Goal: Transaction & Acquisition: Purchase product/service

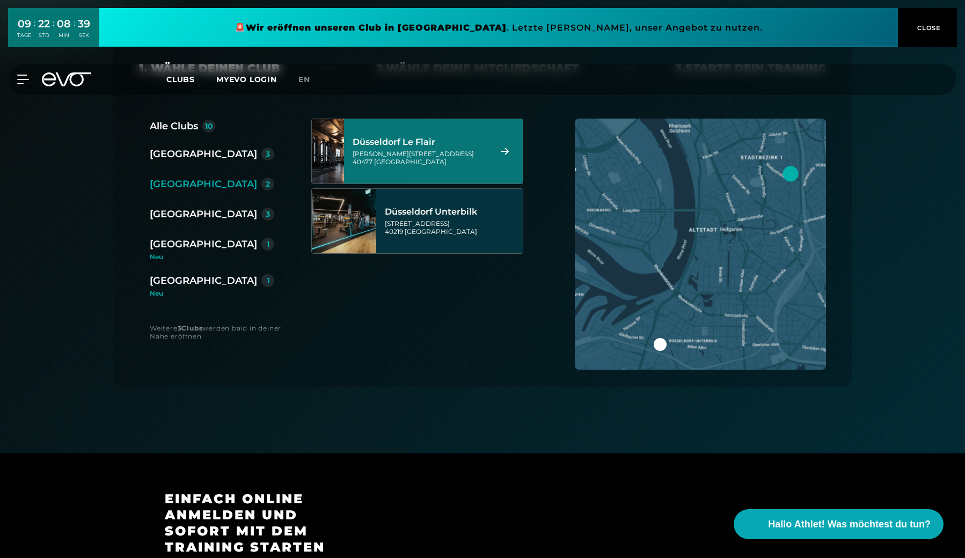
click at [460, 148] on div "[GEOGRAPHIC_DATA] Le Flair [PERSON_NAME][STREET_ADDRESS]" at bounding box center [420, 151] width 135 height 47
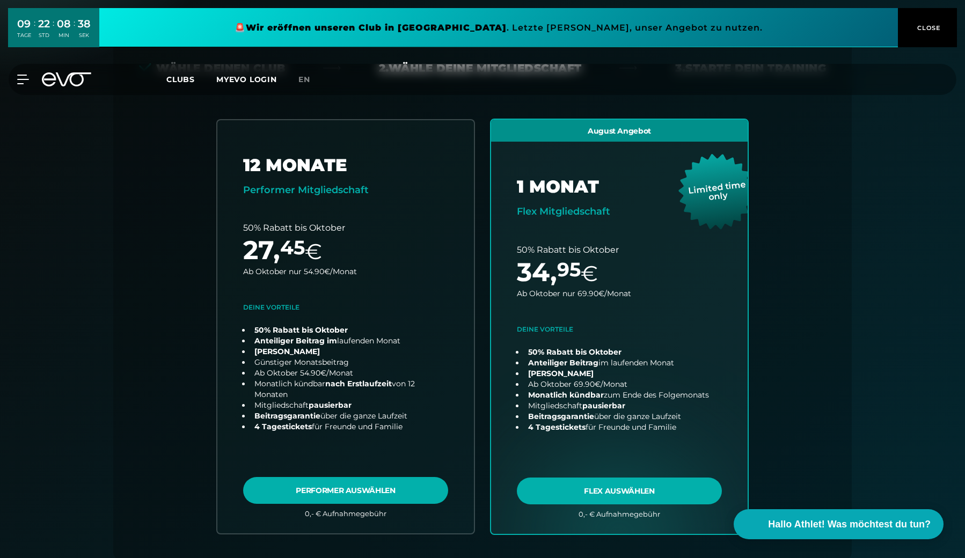
scroll to position [237, 0]
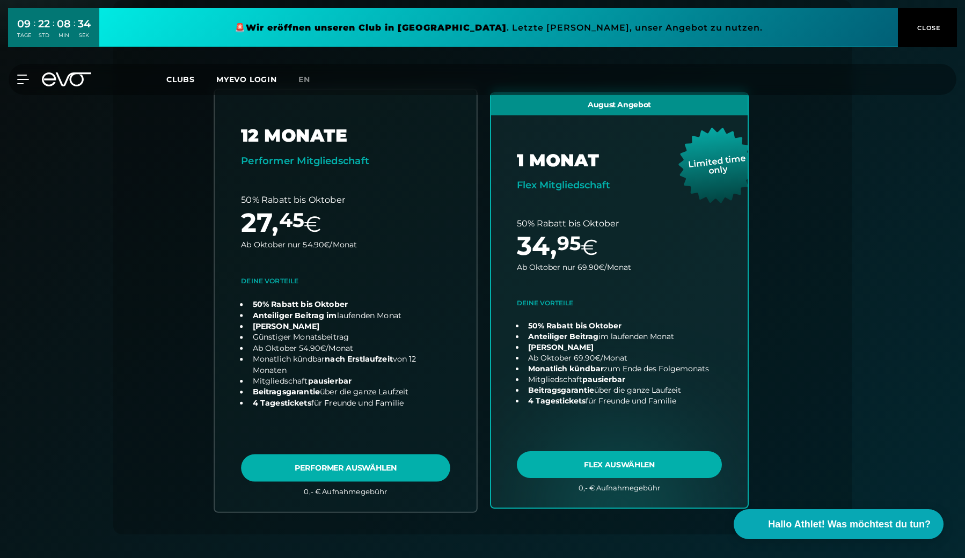
click at [410, 303] on link "choose plan" at bounding box center [346, 301] width 262 height 422
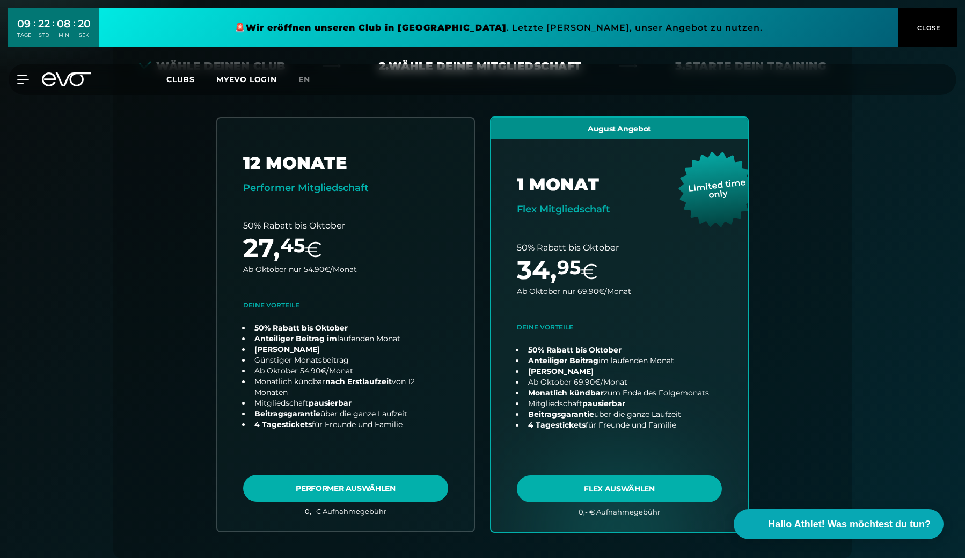
scroll to position [204, 0]
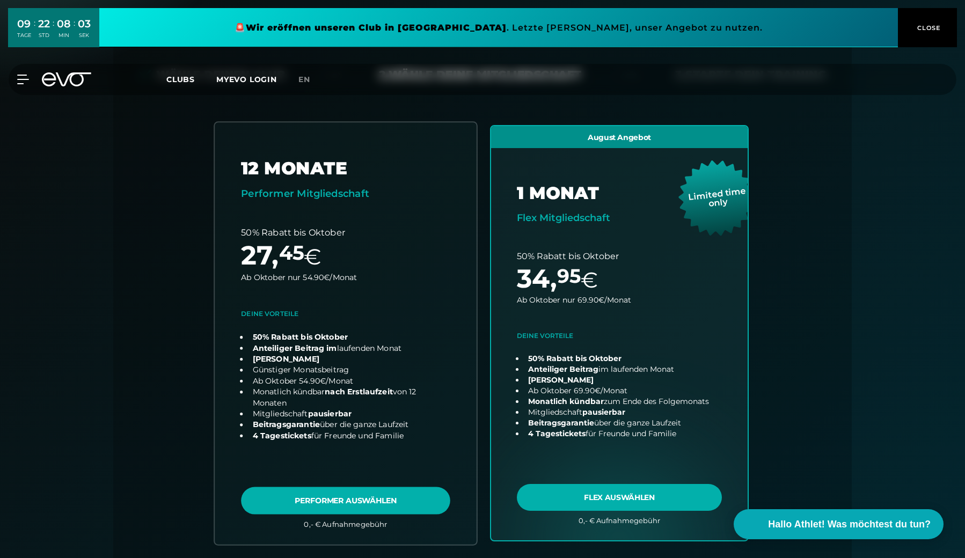
click at [231, 265] on link "choose plan" at bounding box center [346, 333] width 262 height 422
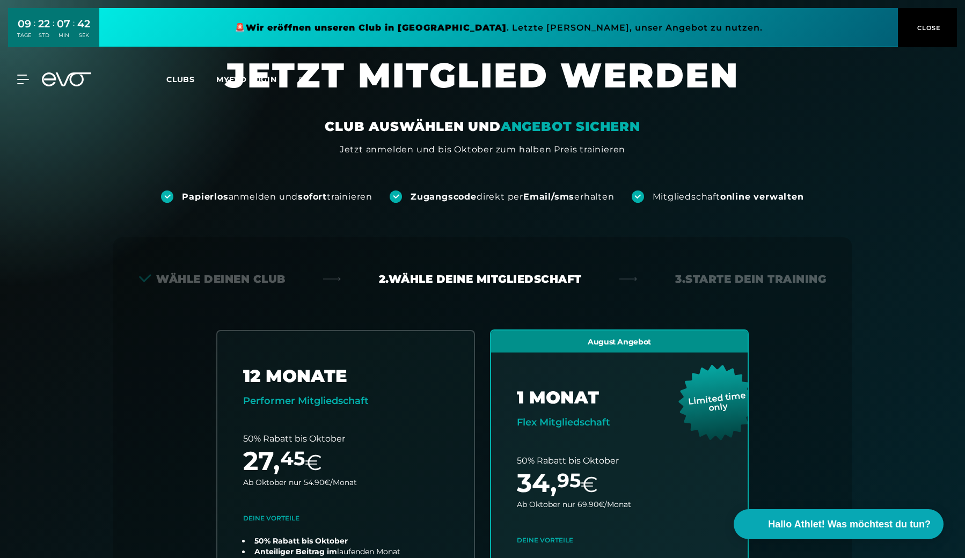
scroll to position [0, 0]
click at [254, 277] on div "Wähle deinen Club" at bounding box center [212, 278] width 146 height 15
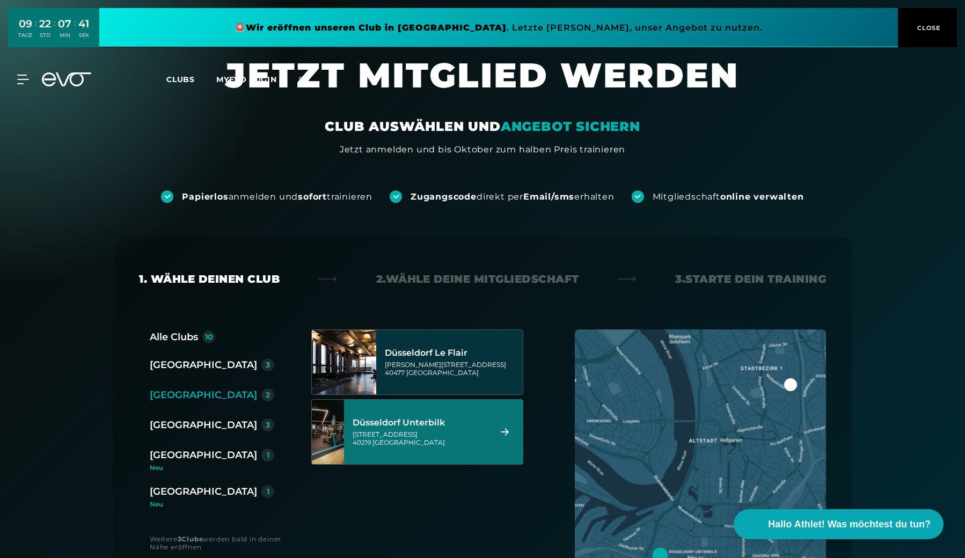
click at [376, 438] on div "[STREET_ADDRESS]" at bounding box center [420, 438] width 135 height 16
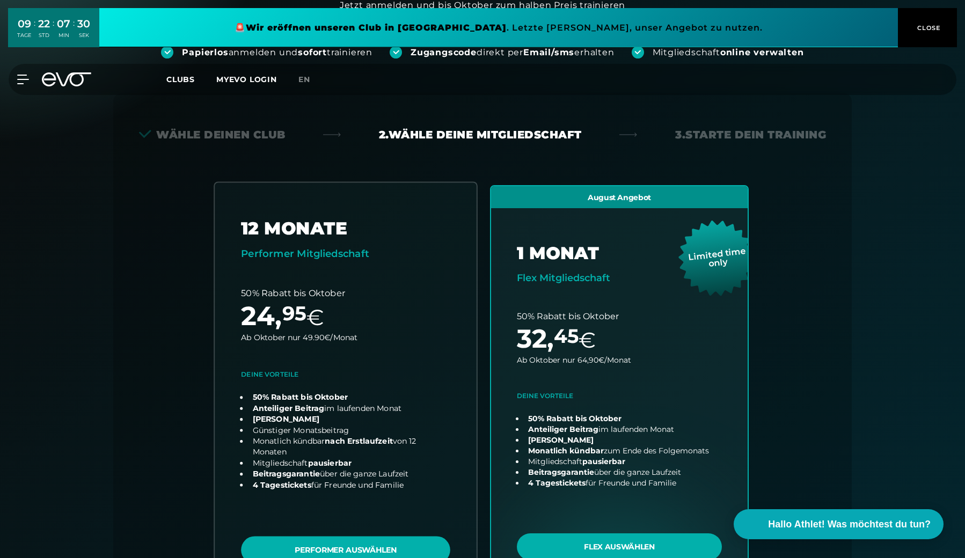
scroll to position [142, 0]
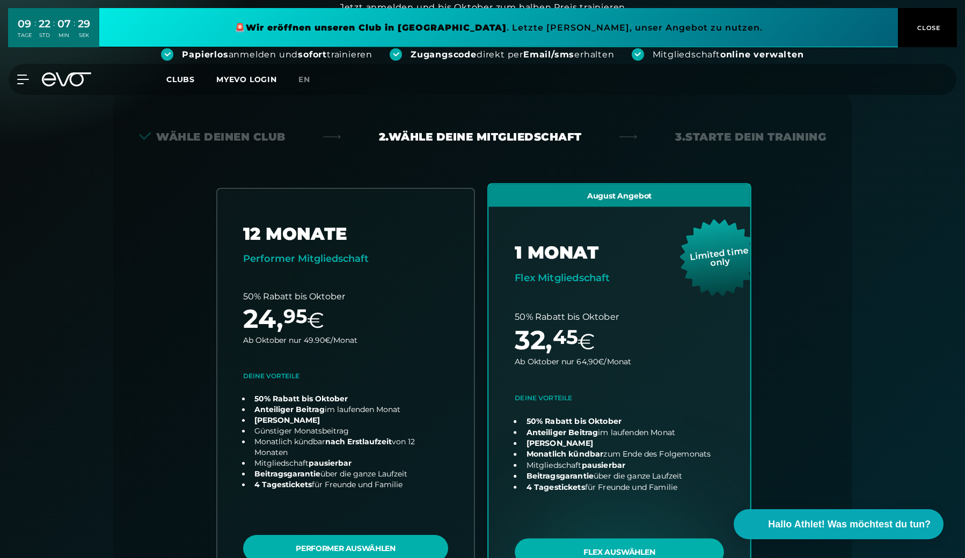
click at [601, 344] on link "choose plan" at bounding box center [619, 390] width 262 height 412
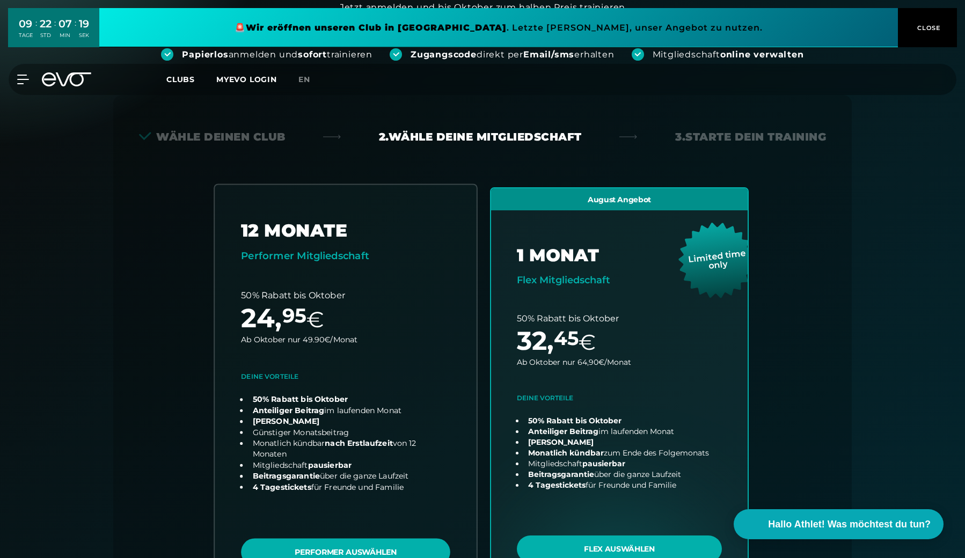
click at [353, 284] on link "choose plan" at bounding box center [346, 390] width 262 height 411
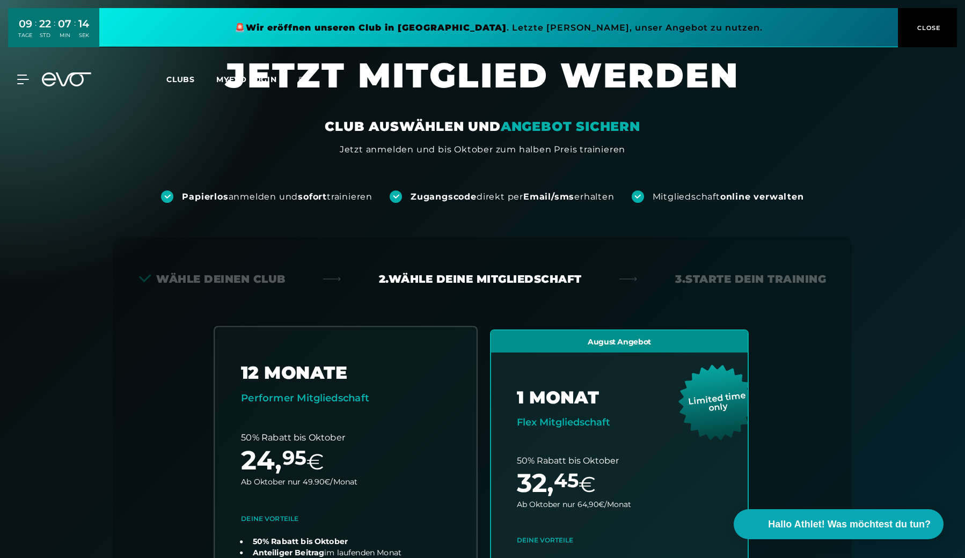
scroll to position [0, 0]
click at [181, 85] on div "MyEVO Login Über EVO Mitgliedschaften Probetraining TAGESPASS EVO Studios [GEOG…" at bounding box center [482, 79] width 960 height 31
click at [187, 78] on span "Clubs" at bounding box center [180, 80] width 28 height 10
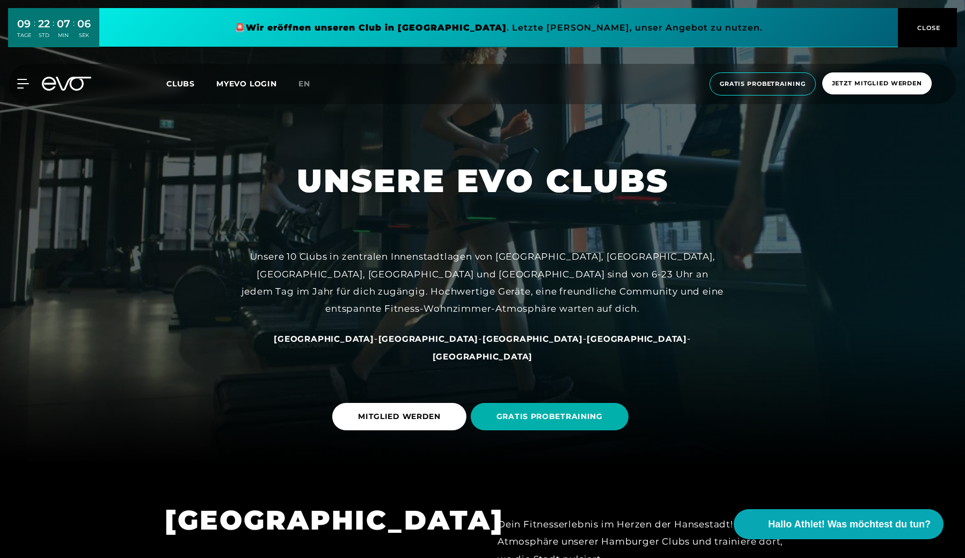
scroll to position [86, 0]
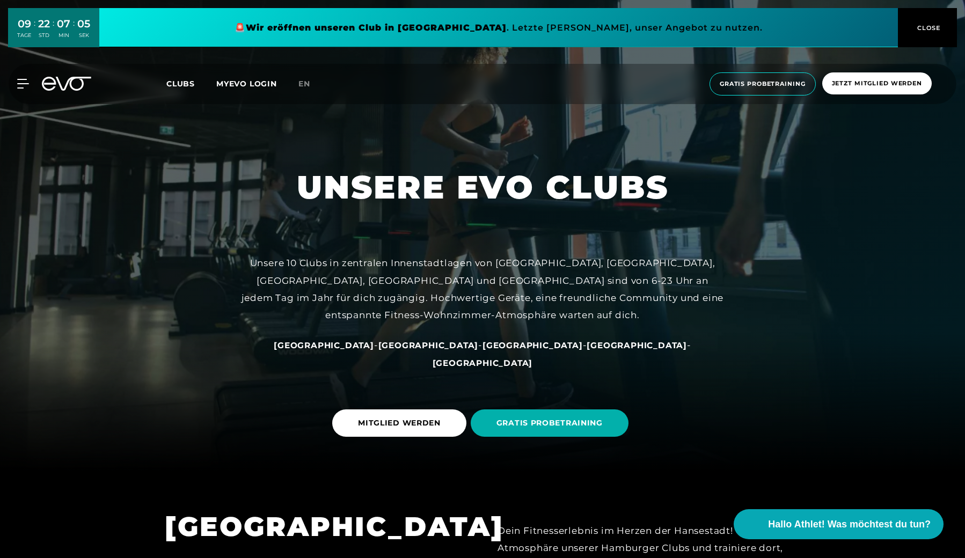
click at [454, 373] on div at bounding box center [482, 193] width 965 height 558
click at [482, 350] on span "[GEOGRAPHIC_DATA]" at bounding box center [532, 345] width 100 height 10
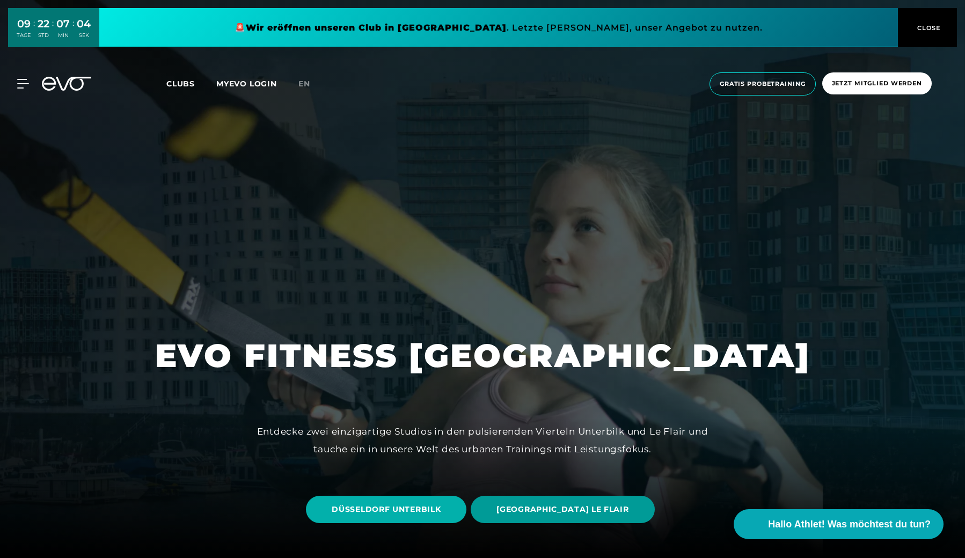
click at [546, 511] on span "[GEOGRAPHIC_DATA] LE FLAIR" at bounding box center [562, 509] width 132 height 11
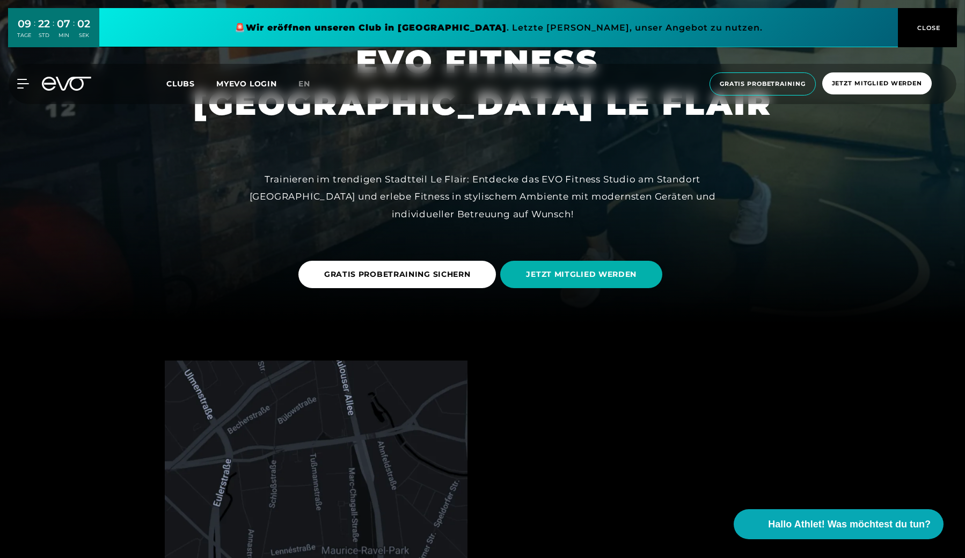
scroll to position [276, 0]
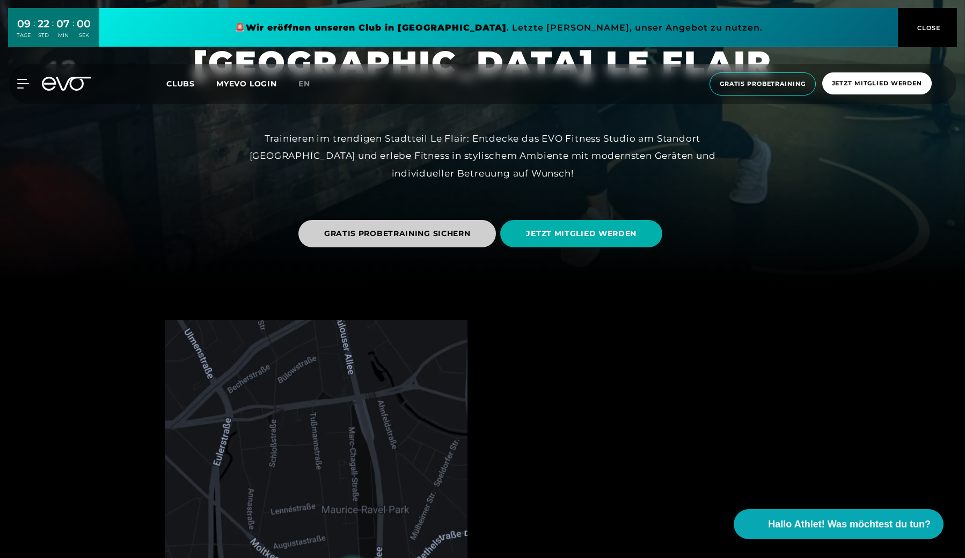
click at [471, 246] on span "GRATIS PROBETRAINING SICHERN" at bounding box center [397, 233] width 198 height 27
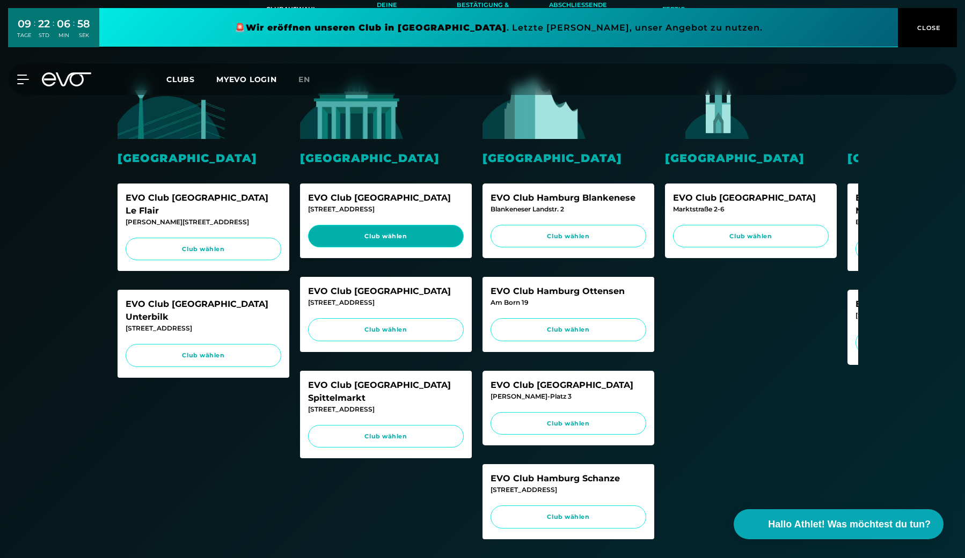
scroll to position [194, 0]
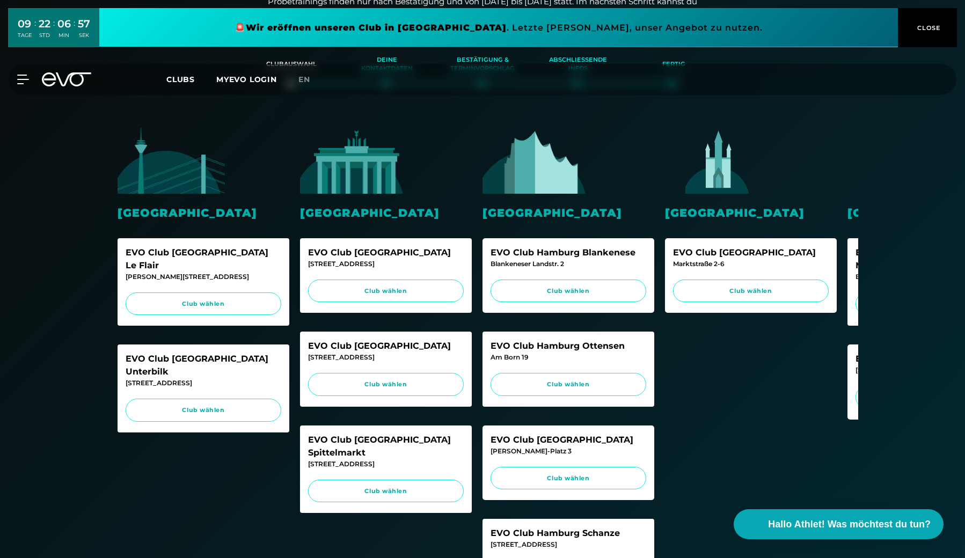
click at [204, 193] on div "Düsseldorf EVO Club [GEOGRAPHIC_DATA] Le Flair [PERSON_NAME][STREET_ADDRESS] Cl…" at bounding box center [204, 289] width 172 height 325
click at [189, 211] on div "[GEOGRAPHIC_DATA]" at bounding box center [204, 212] width 172 height 17
click at [195, 299] on span "Club wählen" at bounding box center [203, 303] width 135 height 9
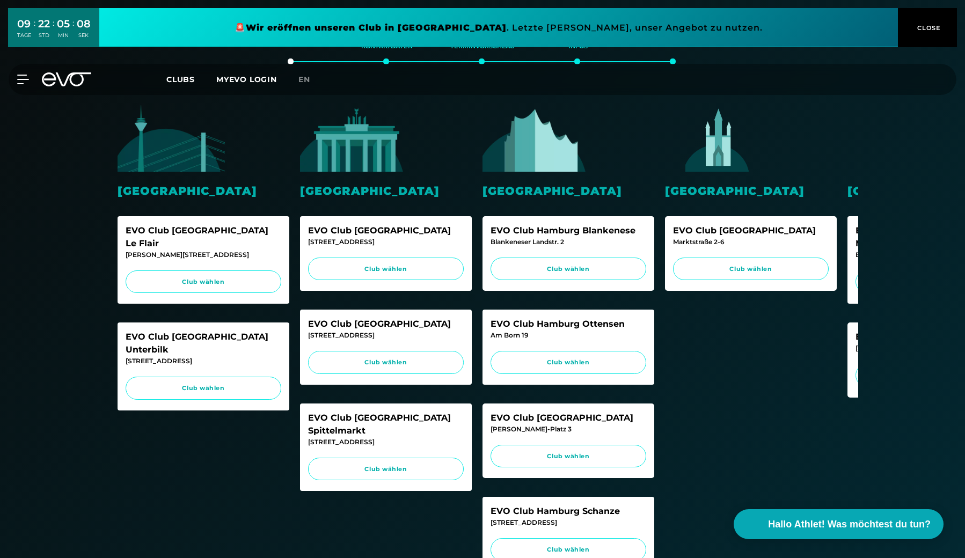
scroll to position [238, 0]
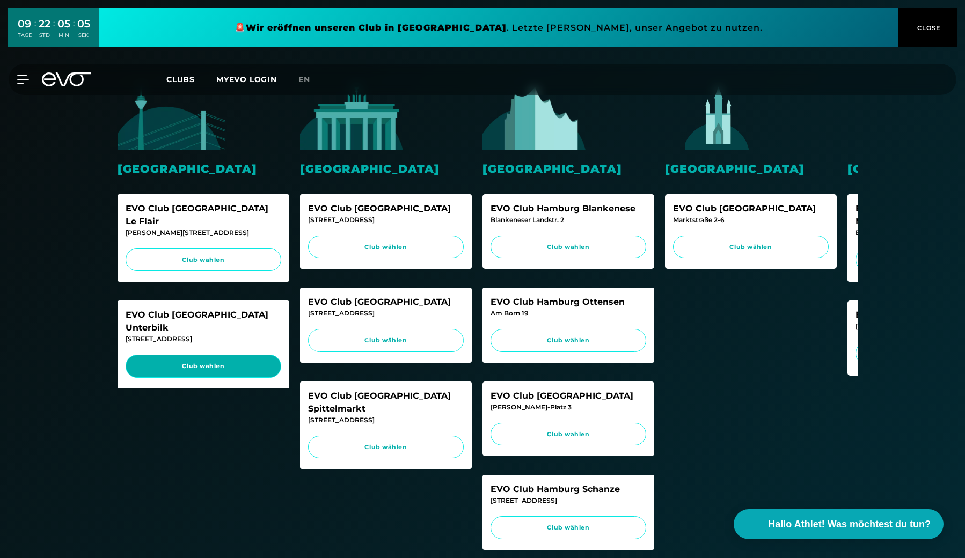
click at [241, 362] on span "Club wählen" at bounding box center [203, 366] width 135 height 9
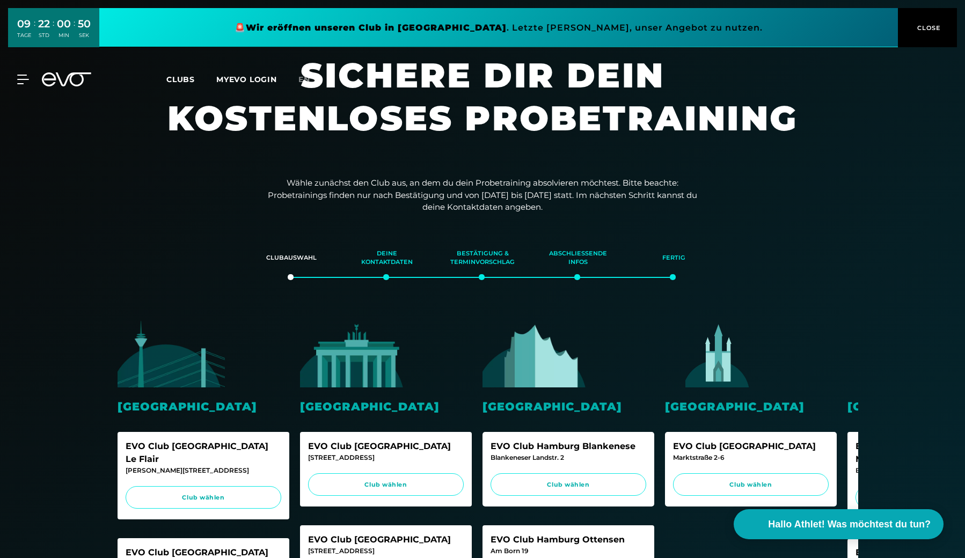
scroll to position [0, 0]
click at [177, 75] on span "Clubs" at bounding box center [180, 80] width 28 height 10
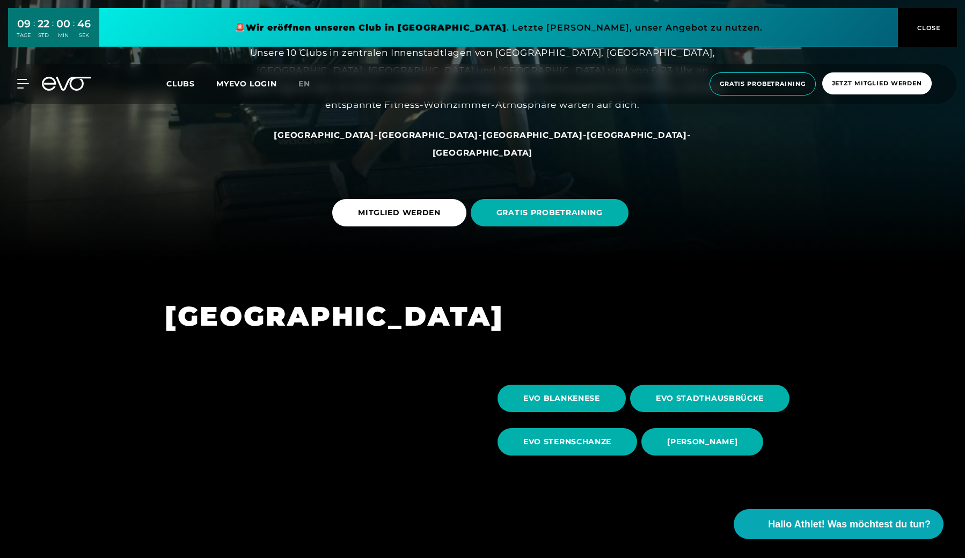
scroll to position [299, 0]
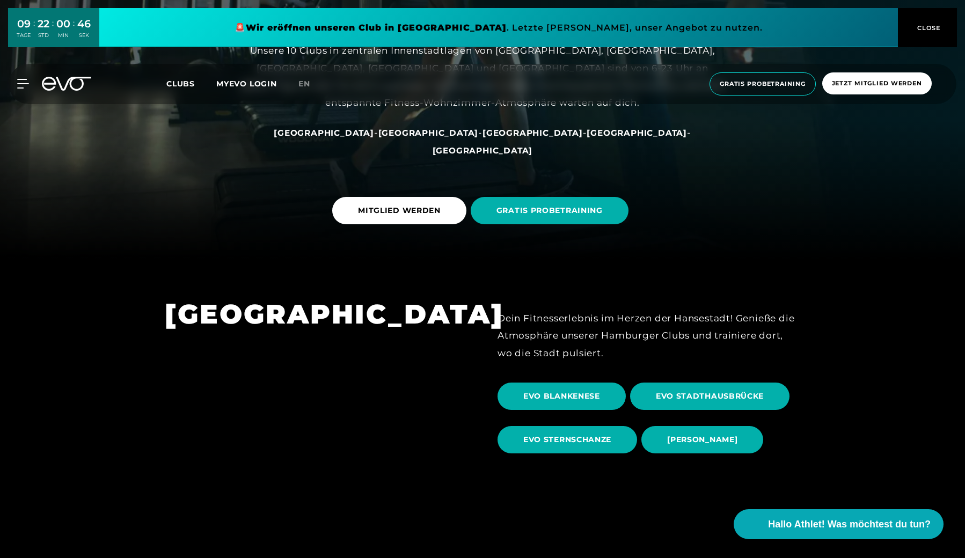
click at [482, 138] on span "[GEOGRAPHIC_DATA]" at bounding box center [532, 133] width 100 height 10
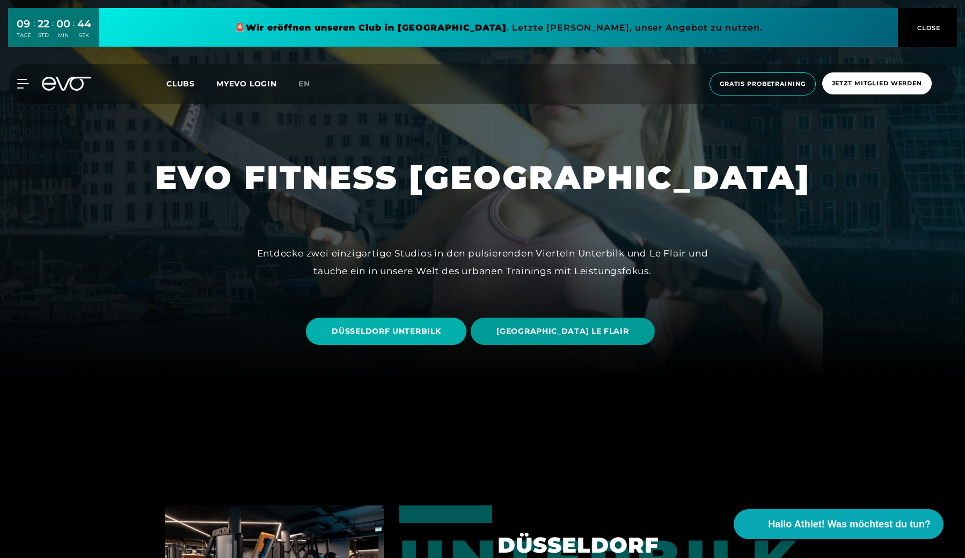
scroll to position [178, 0]
click at [509, 327] on span "[GEOGRAPHIC_DATA] LE FLAIR" at bounding box center [562, 331] width 183 height 27
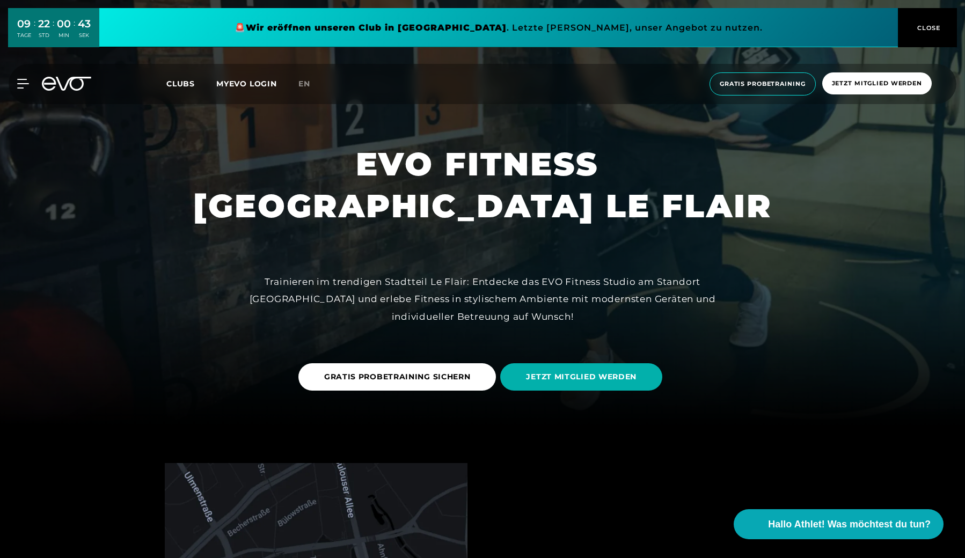
scroll to position [200, 0]
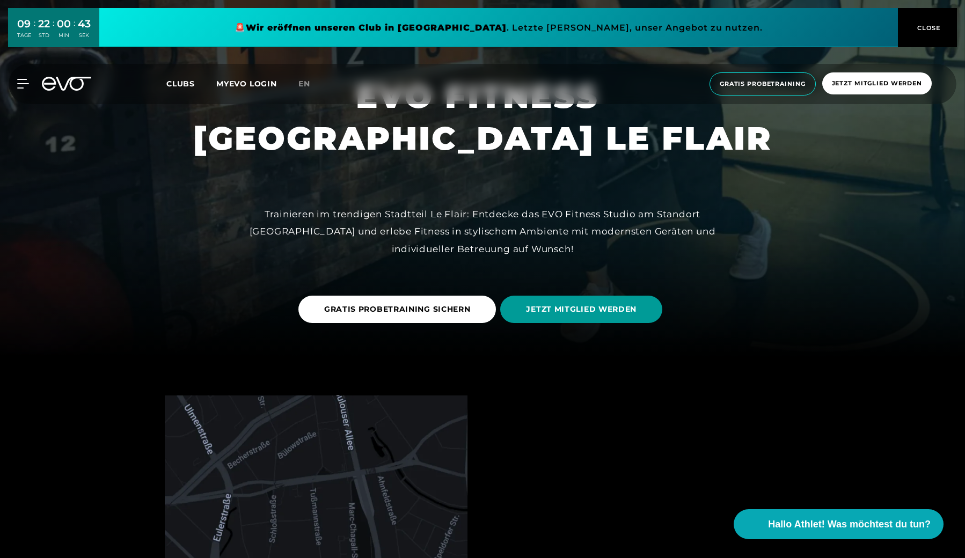
click at [536, 318] on span "JETZT MITGLIED WERDEN" at bounding box center [581, 309] width 162 height 27
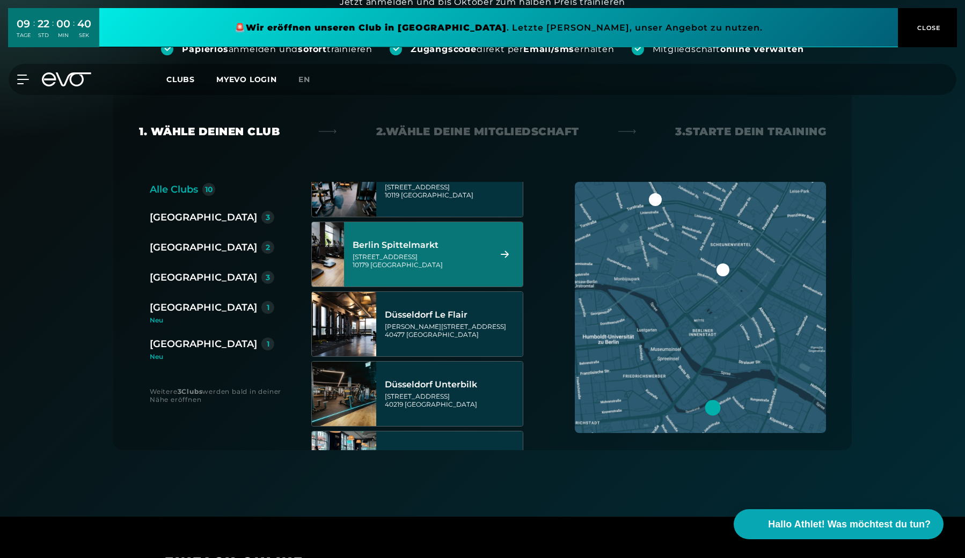
scroll to position [162, 0]
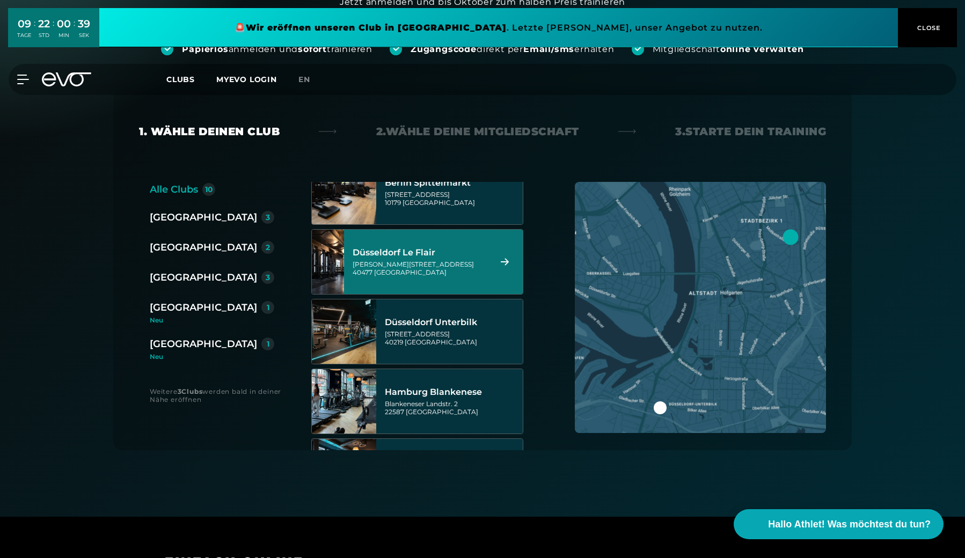
click at [181, 252] on div "[GEOGRAPHIC_DATA]" at bounding box center [203, 247] width 107 height 15
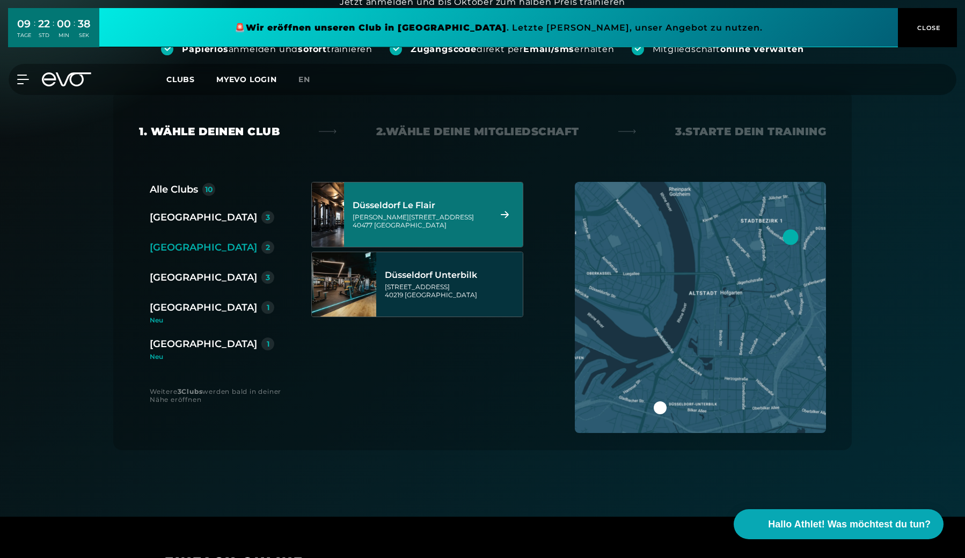
click at [394, 230] on div "[GEOGRAPHIC_DATA] Le Flair [PERSON_NAME][STREET_ADDRESS]" at bounding box center [420, 214] width 135 height 47
